Goal: Task Accomplishment & Management: Complete application form

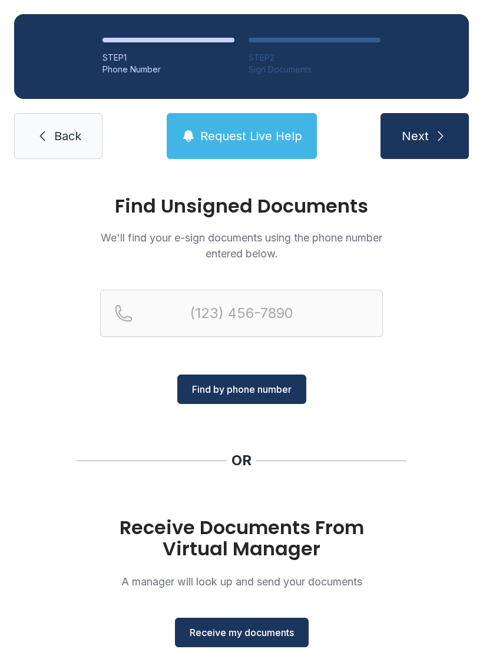
click at [240, 636] on span "Receive my documents" at bounding box center [242, 633] width 104 height 14
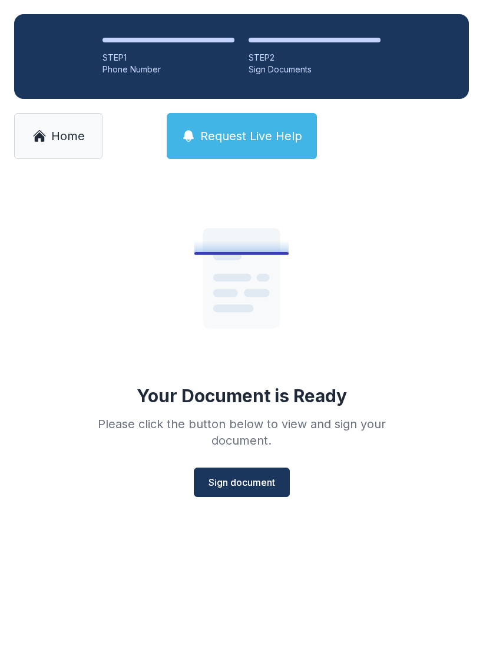
click at [244, 479] on span "Sign document" at bounding box center [242, 482] width 67 height 14
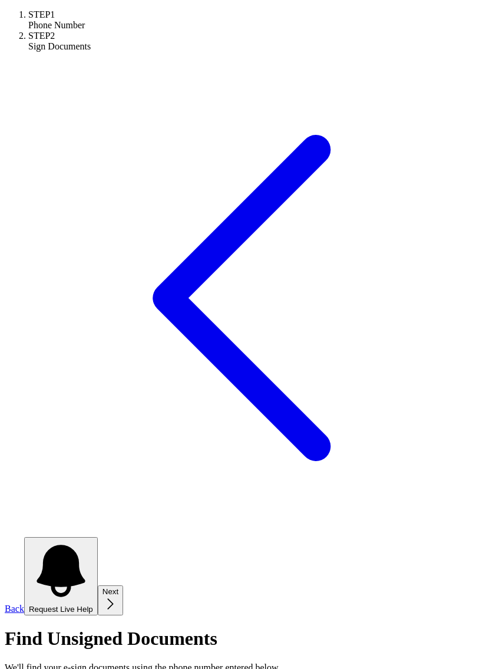
scroll to position [14, 0]
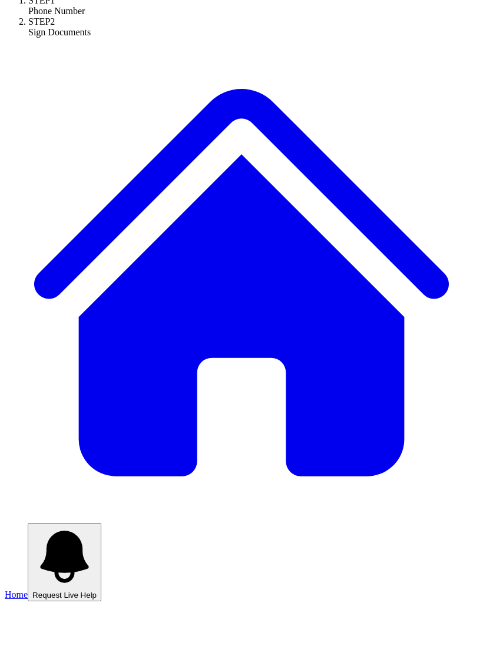
scroll to position [0, 0]
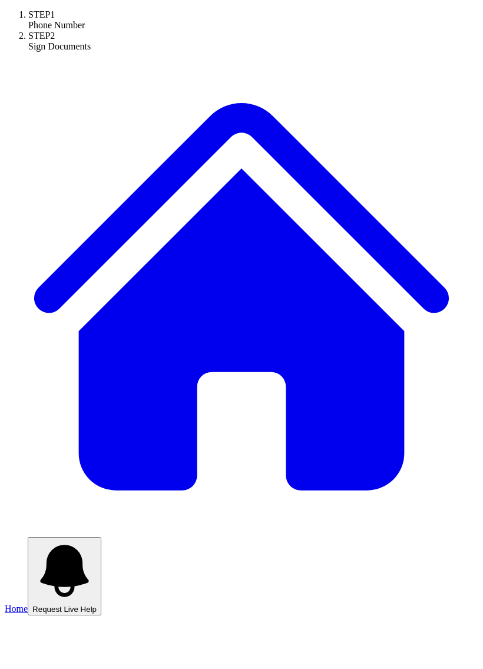
click at [52, 527] on link "Home" at bounding box center [242, 570] width 474 height 87
click at [28, 604] on span "Home" at bounding box center [16, 609] width 23 height 10
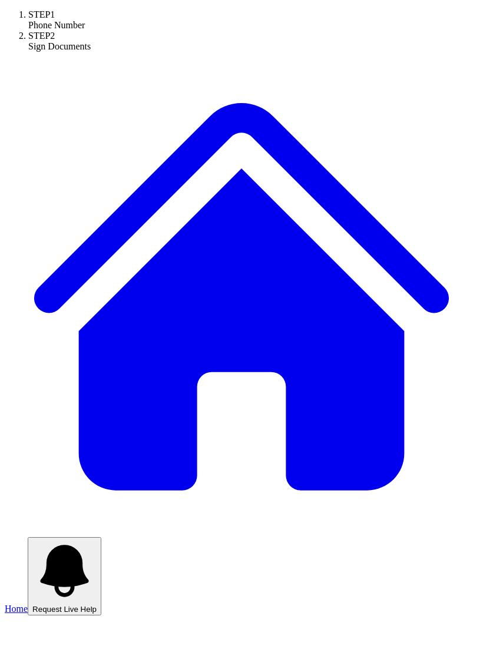
click at [28, 604] on span "Home" at bounding box center [16, 609] width 23 height 10
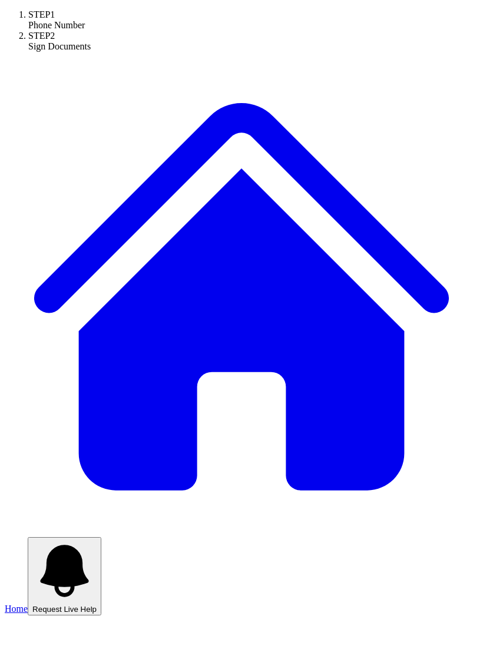
click at [28, 604] on span "Home" at bounding box center [16, 609] width 23 height 10
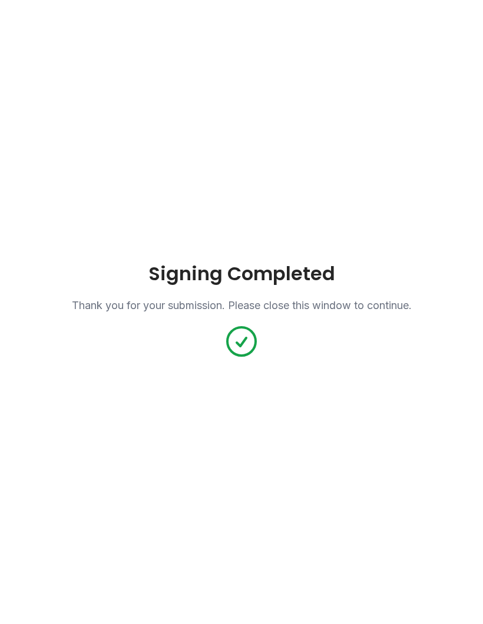
click at [257, 343] on icon at bounding box center [242, 342] width 38 height 38
